Goal: Task Accomplishment & Management: Use online tool/utility

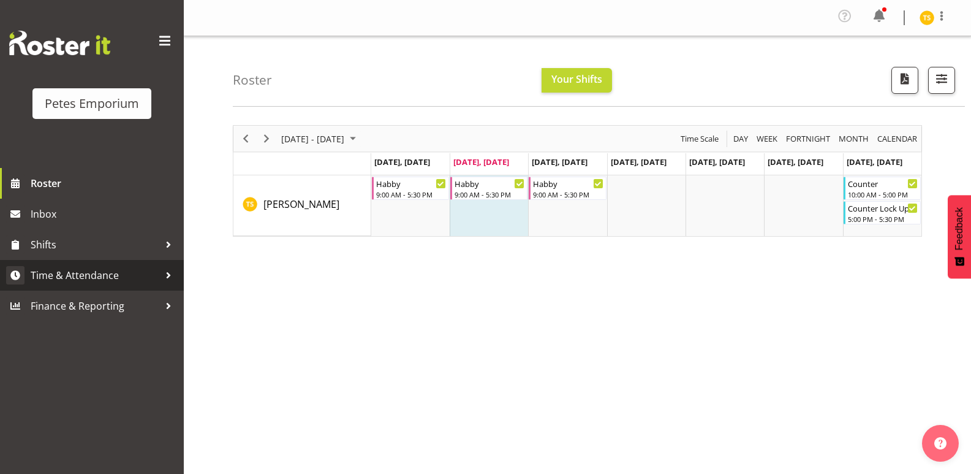
click at [89, 265] on link "Time & Attendance" at bounding box center [92, 275] width 184 height 31
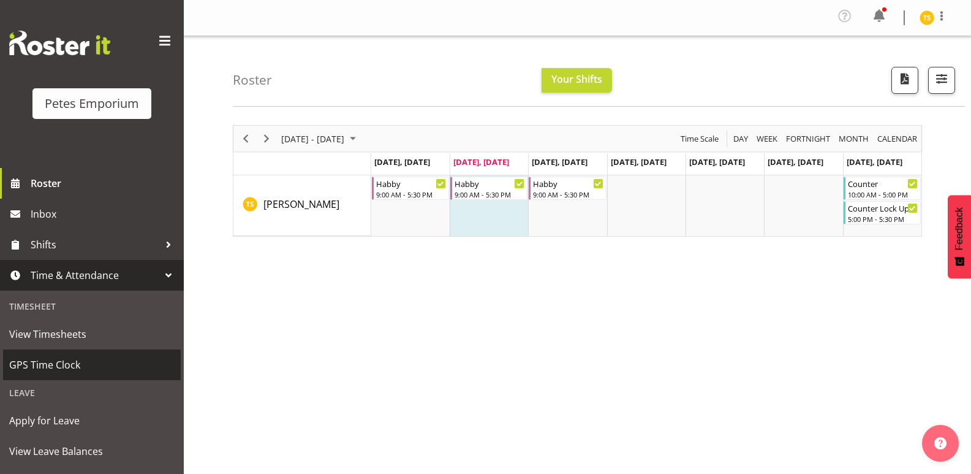
click at [65, 353] on link "GPS Time Clock" at bounding box center [92, 364] width 178 height 31
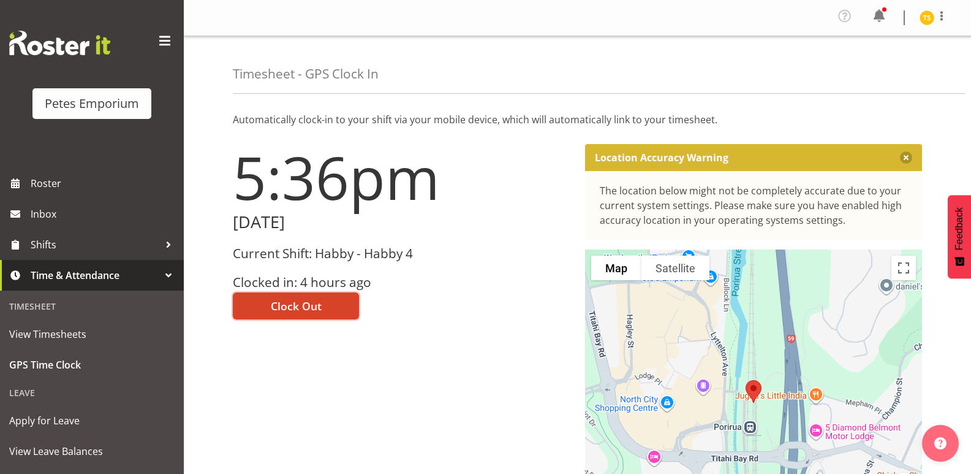
click at [273, 307] on span "Clock Out" at bounding box center [296, 306] width 51 height 16
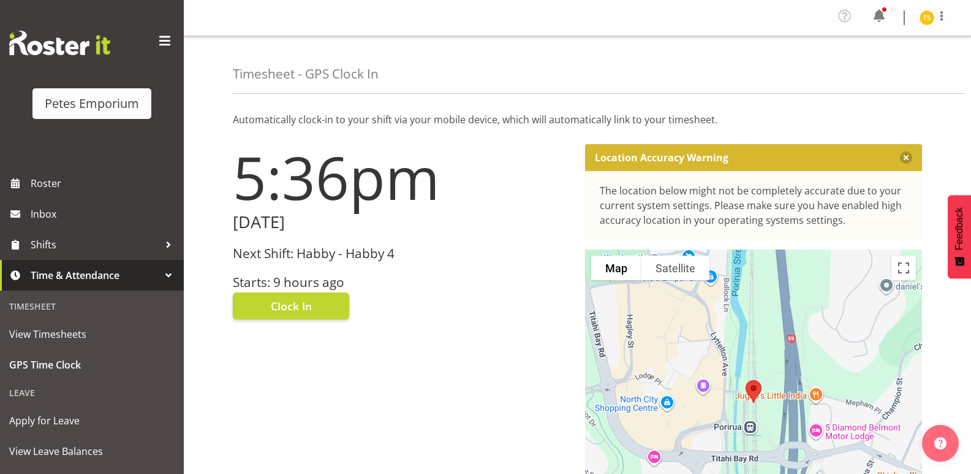
click at [926, 12] on img at bounding box center [927, 17] width 15 height 15
click at [884, 67] on link "Log Out" at bounding box center [890, 67] width 118 height 22
